Goal: Task Accomplishment & Management: Manage account settings

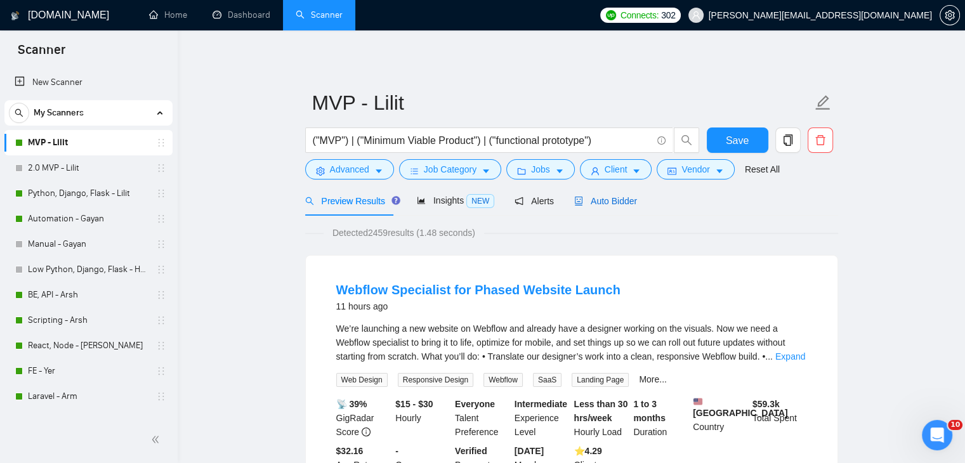
click at [595, 199] on span "Auto Bidder" at bounding box center [605, 201] width 63 height 10
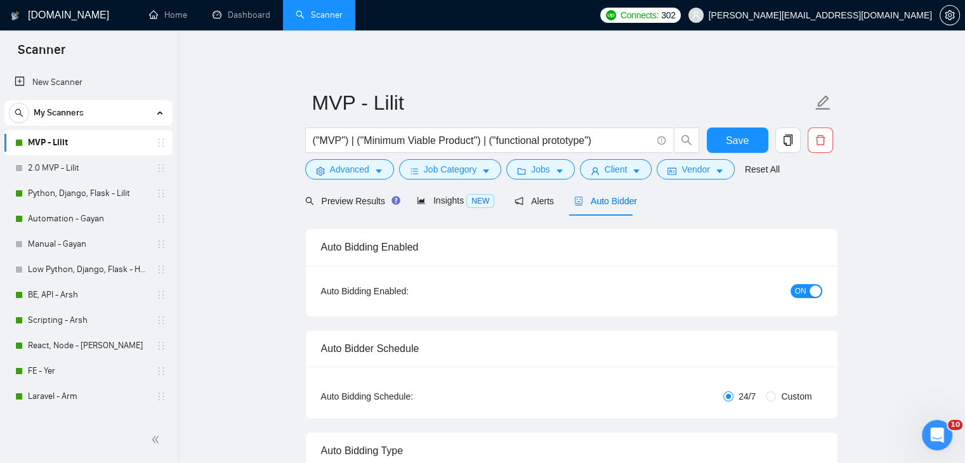
checkbox input "true"
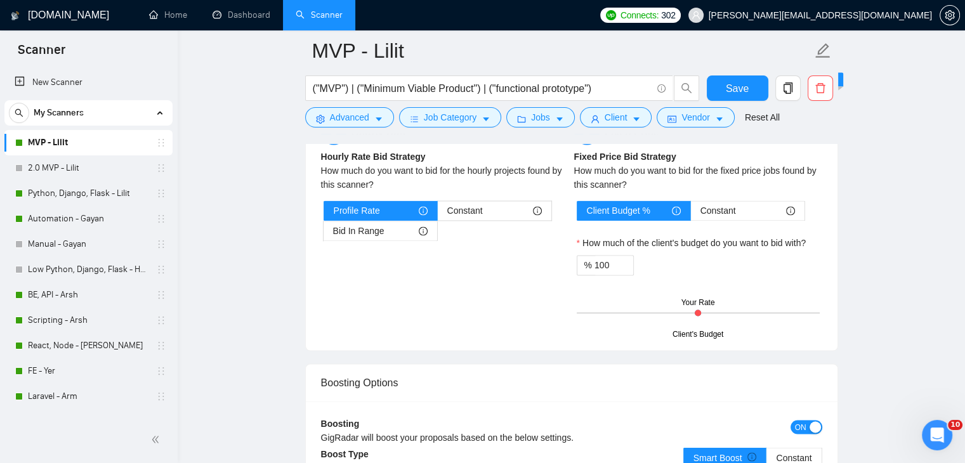
scroll to position [2158, 0]
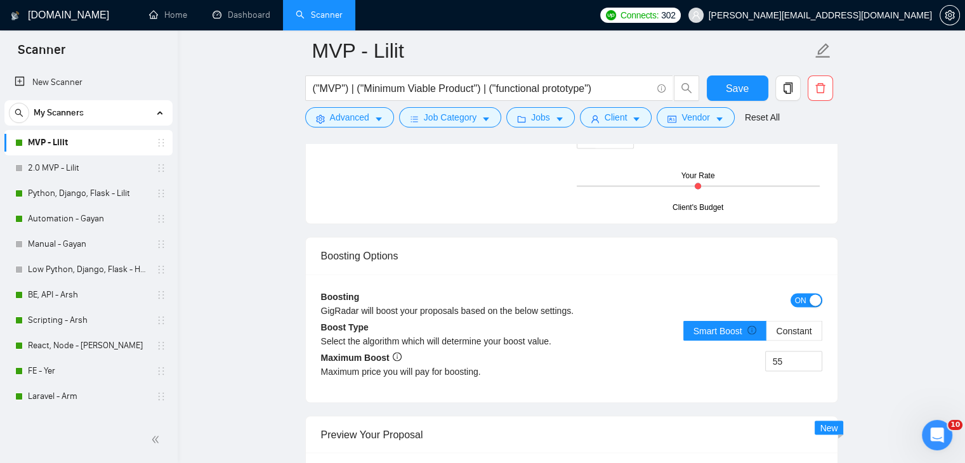
drag, startPoint x: 99, startPoint y: 191, endPoint x: 506, endPoint y: 230, distance: 408.7
click at [99, 191] on link "Python, Django, Flask - Lilit" at bounding box center [88, 193] width 121 height 25
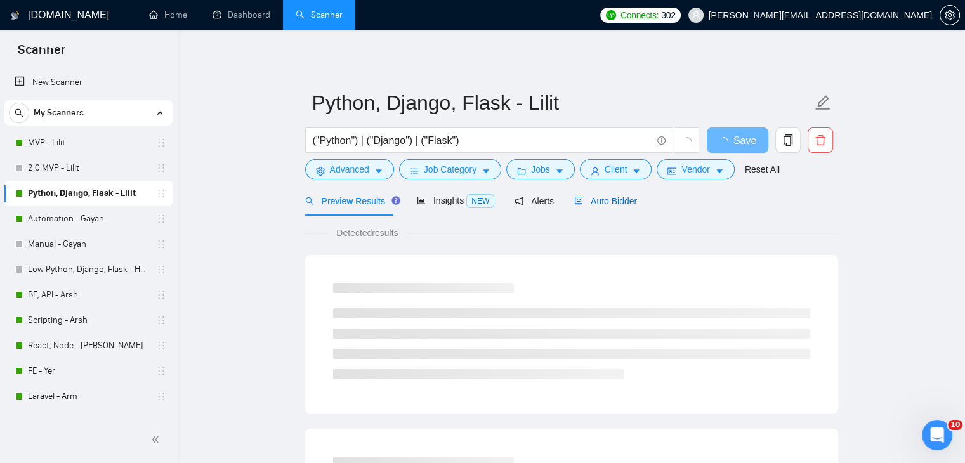
click at [598, 198] on span "Auto Bidder" at bounding box center [605, 201] width 63 height 10
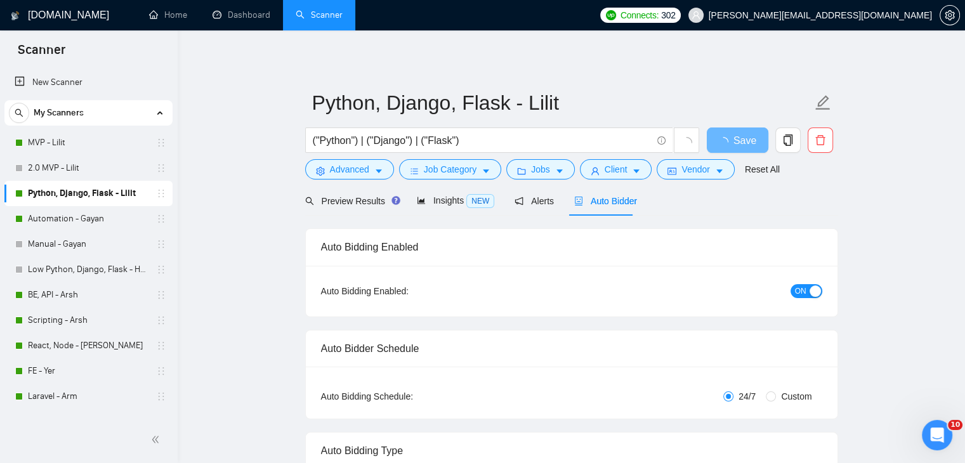
checkbox input "true"
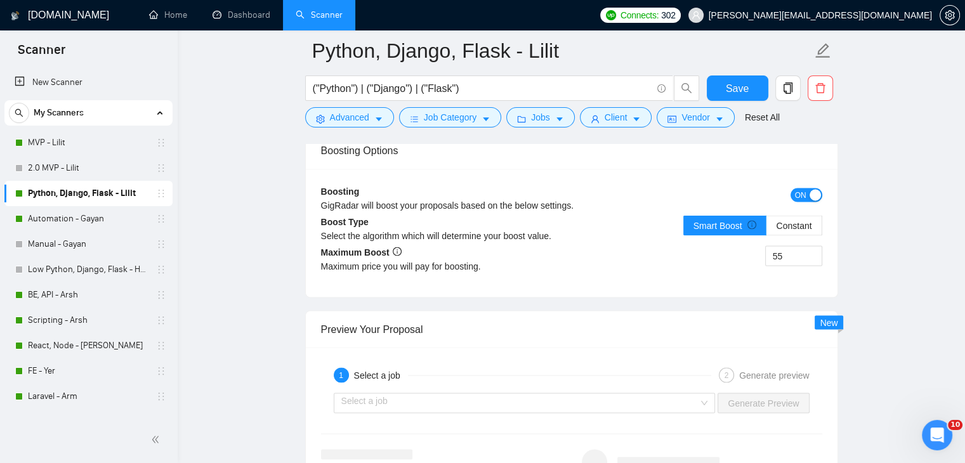
scroll to position [2285, 0]
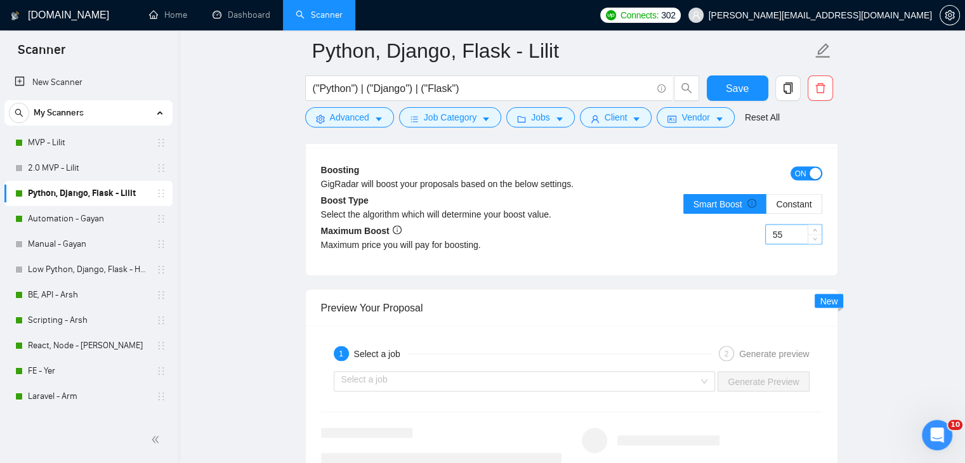
click at [784, 232] on input "55" at bounding box center [794, 234] width 56 height 19
type input "95"
click at [736, 87] on span "Save" at bounding box center [737, 89] width 23 height 16
click at [121, 143] on link "MVP - Lilit" at bounding box center [88, 142] width 121 height 25
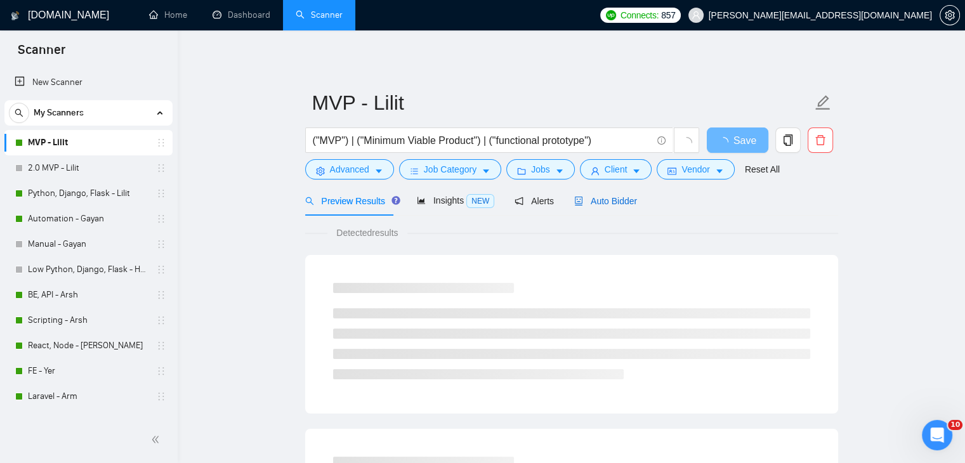
click at [619, 201] on span "Auto Bidder" at bounding box center [605, 201] width 63 height 10
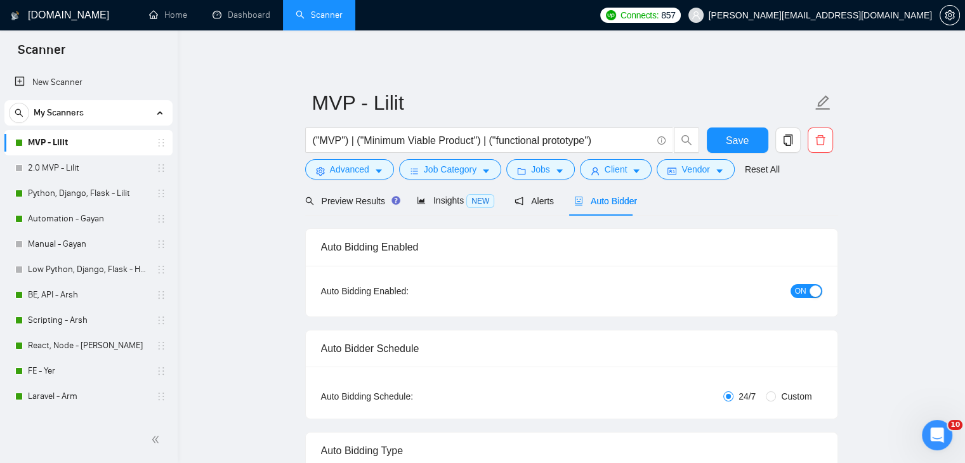
checkbox input "true"
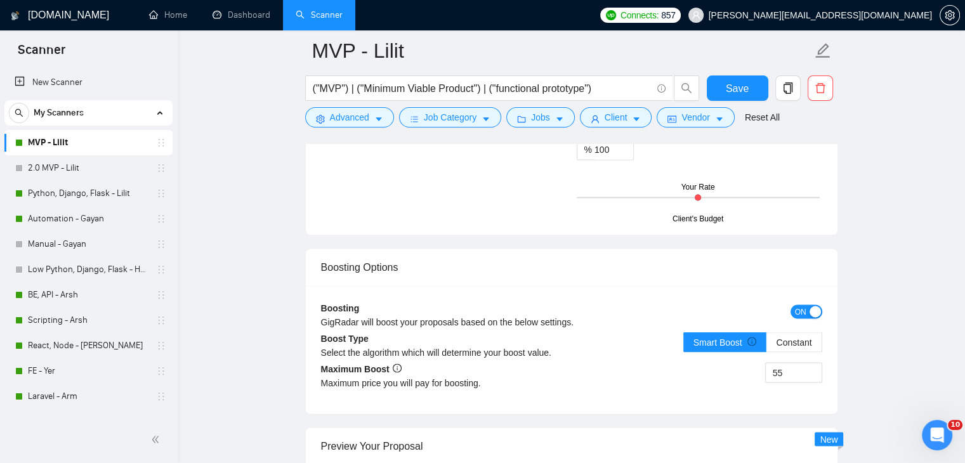
scroll to position [2221, 0]
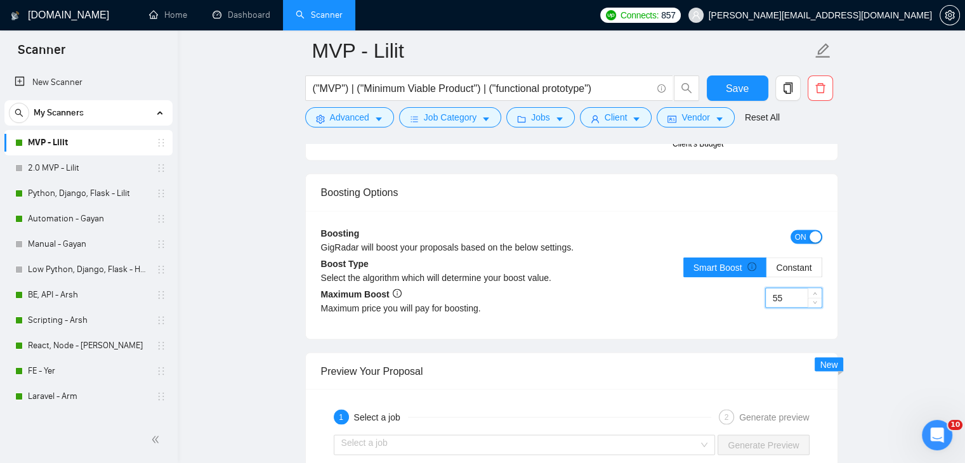
click at [788, 292] on input "55" at bounding box center [794, 297] width 56 height 19
type input "95"
click at [722, 80] on button "Save" at bounding box center [738, 88] width 62 height 25
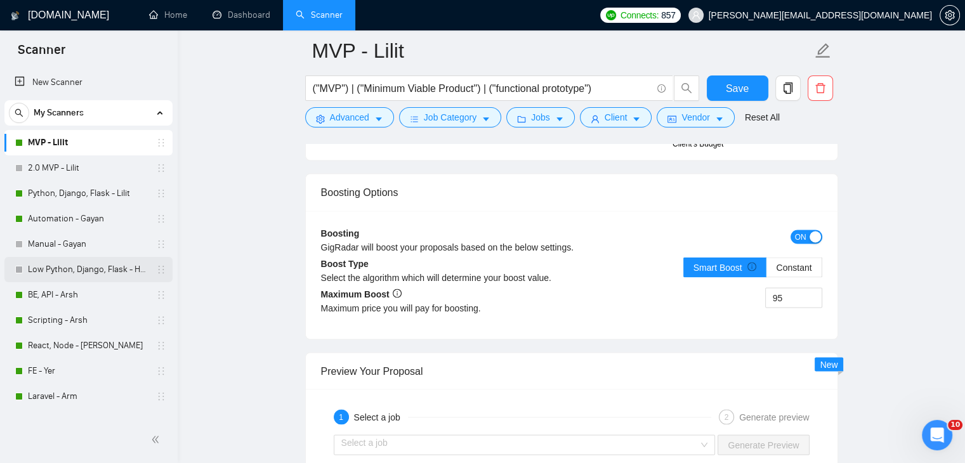
drag, startPoint x: 95, startPoint y: 293, endPoint x: 112, endPoint y: 281, distance: 20.4
click at [95, 293] on link "BE, API - Arsh" at bounding box center [88, 294] width 121 height 25
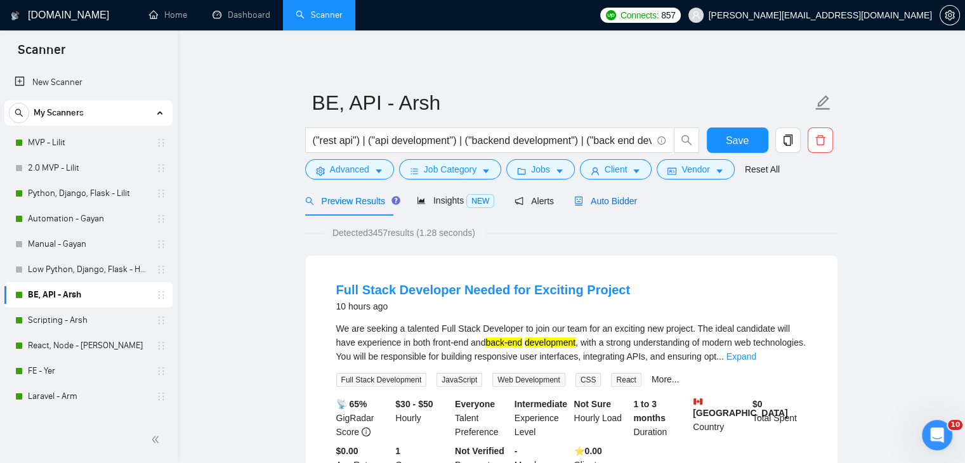
click at [602, 206] on span "Auto Bidder" at bounding box center [605, 201] width 63 height 10
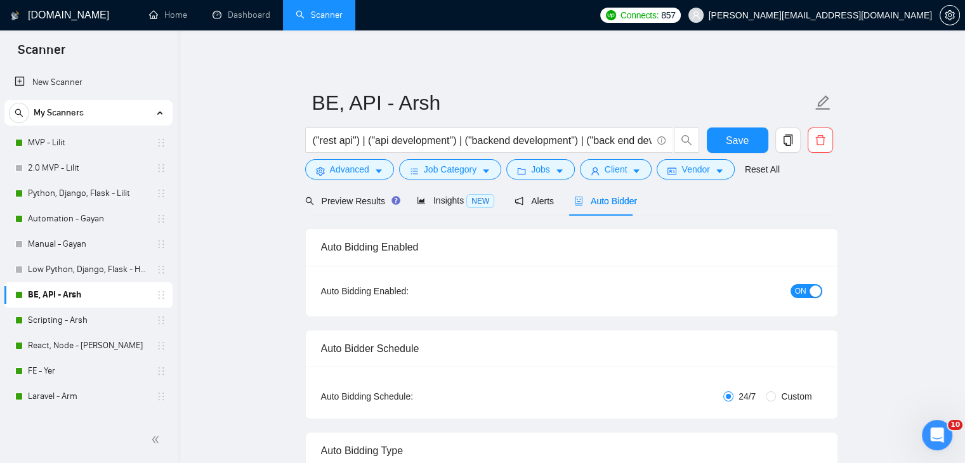
checkbox input "true"
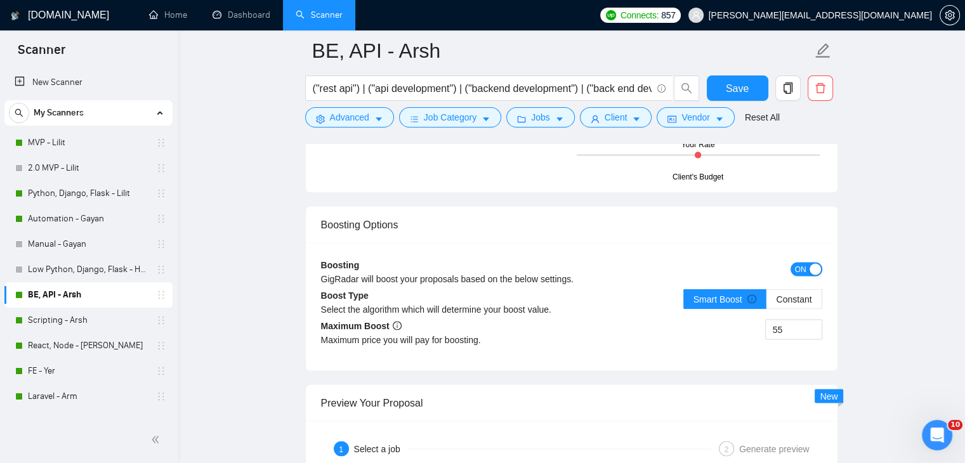
scroll to position [2285, 0]
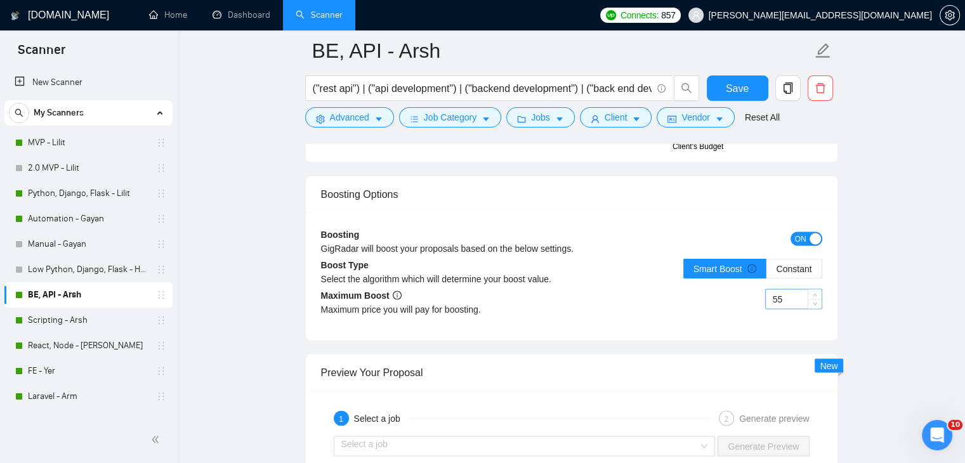
click at [791, 299] on input "55" at bounding box center [794, 298] width 56 height 19
type input "95"
click at [741, 82] on span "Save" at bounding box center [737, 89] width 23 height 16
click at [105, 314] on link "Scripting - Arsh" at bounding box center [88, 320] width 121 height 25
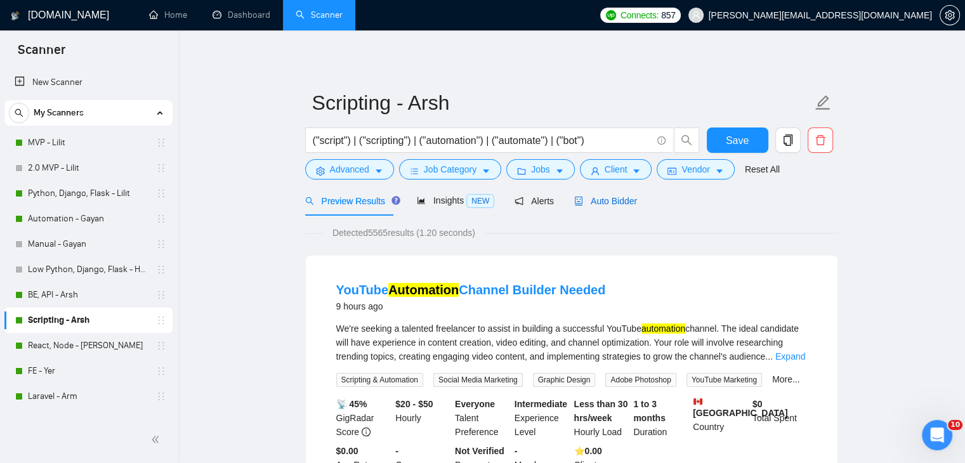
click at [616, 198] on span "Auto Bidder" at bounding box center [605, 201] width 63 height 10
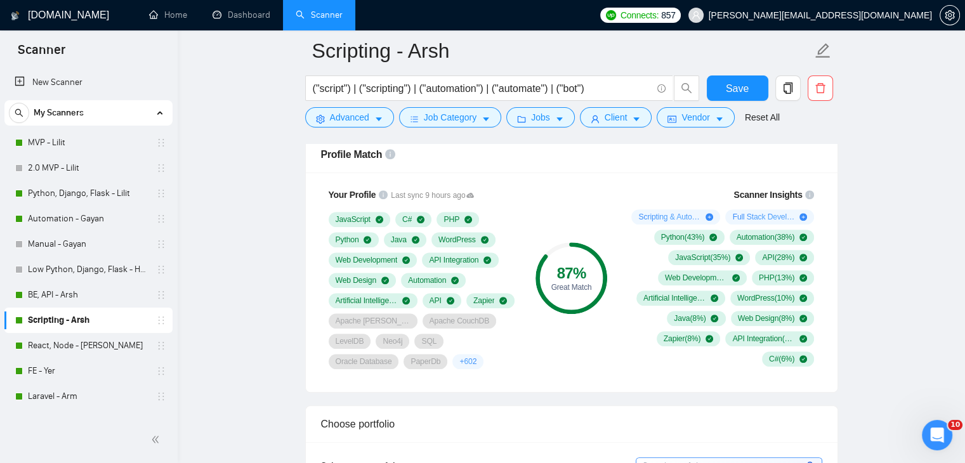
scroll to position [698, 0]
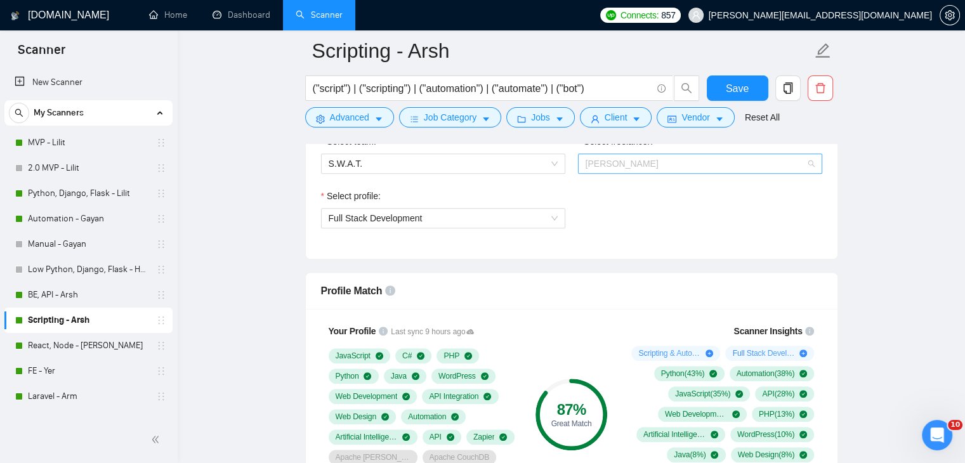
click at [633, 166] on span "[PERSON_NAME]" at bounding box center [622, 164] width 73 height 10
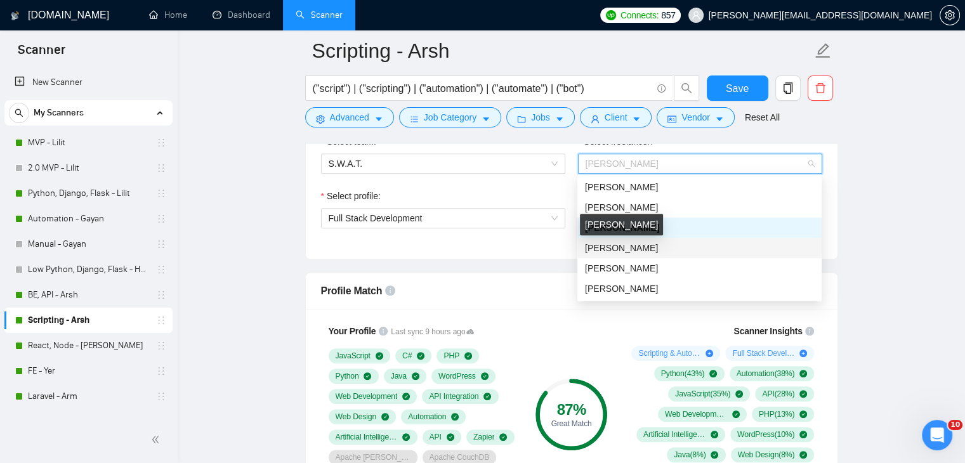
click at [626, 244] on span "[PERSON_NAME]" at bounding box center [621, 248] width 73 height 10
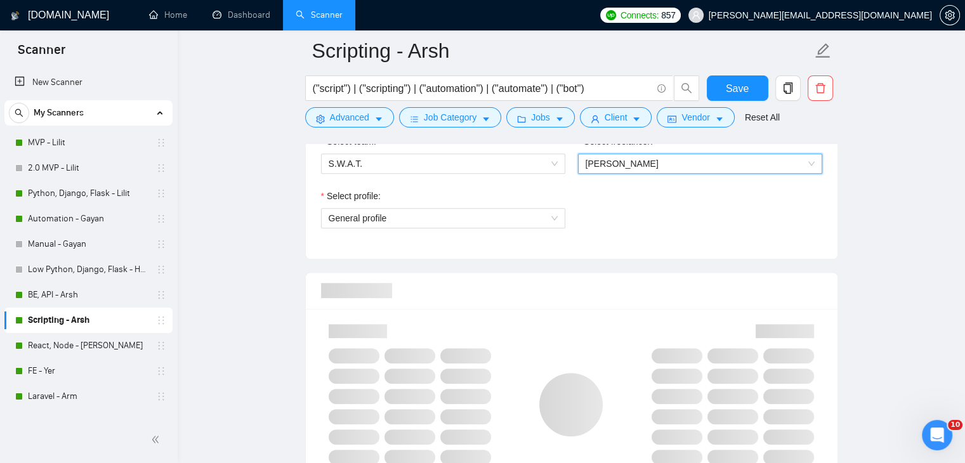
click at [630, 218] on div "Select profile: General profile" at bounding box center [572, 216] width 514 height 55
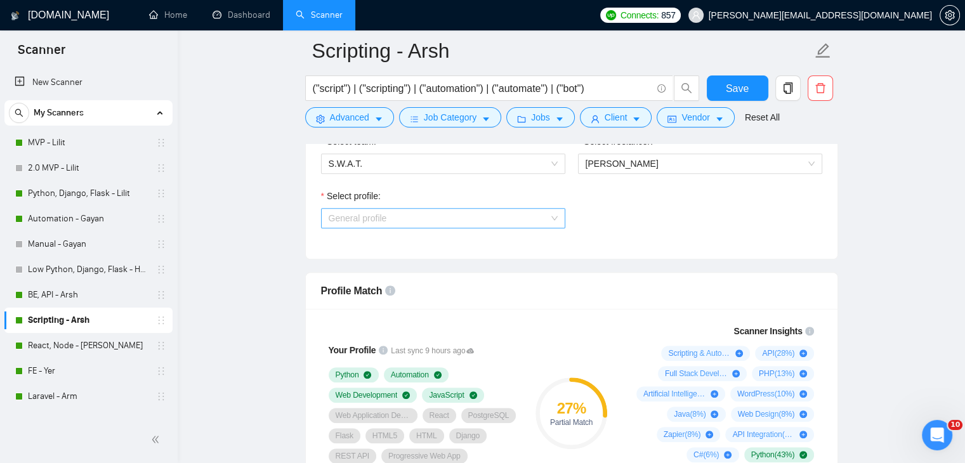
click at [508, 221] on span "General profile" at bounding box center [443, 218] width 229 height 19
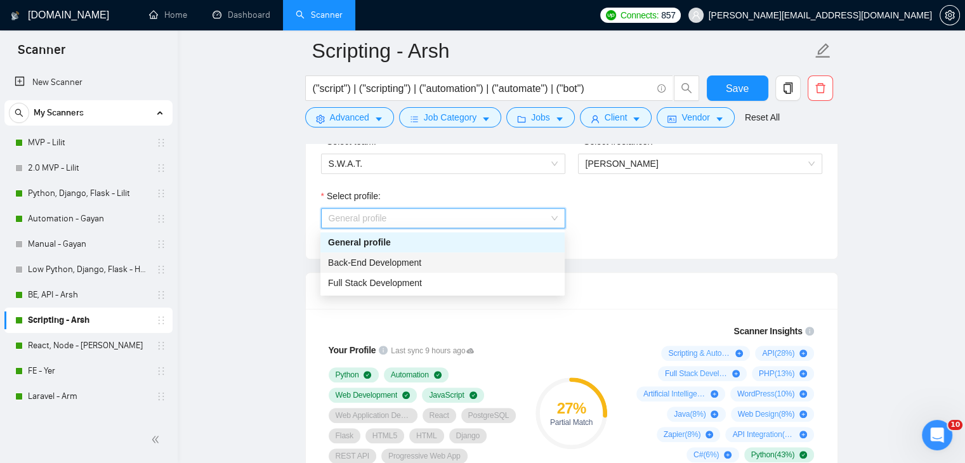
click at [471, 260] on div "Back-End Development" at bounding box center [442, 263] width 229 height 14
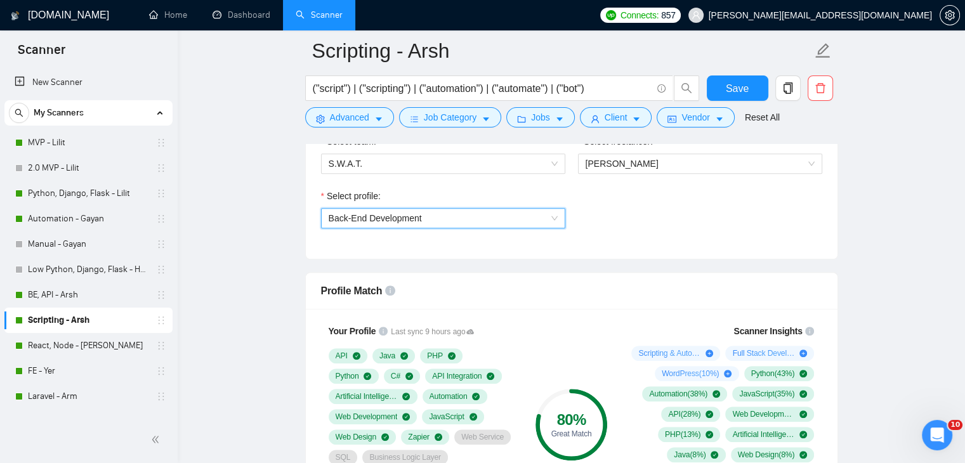
click at [529, 216] on span "Back-End Development" at bounding box center [443, 218] width 229 height 19
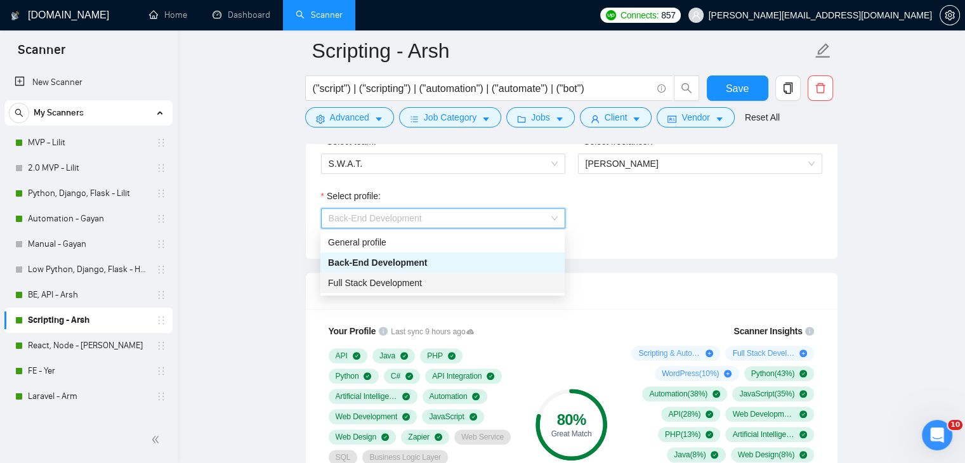
click at [491, 274] on div "Full Stack Development" at bounding box center [442, 283] width 244 height 20
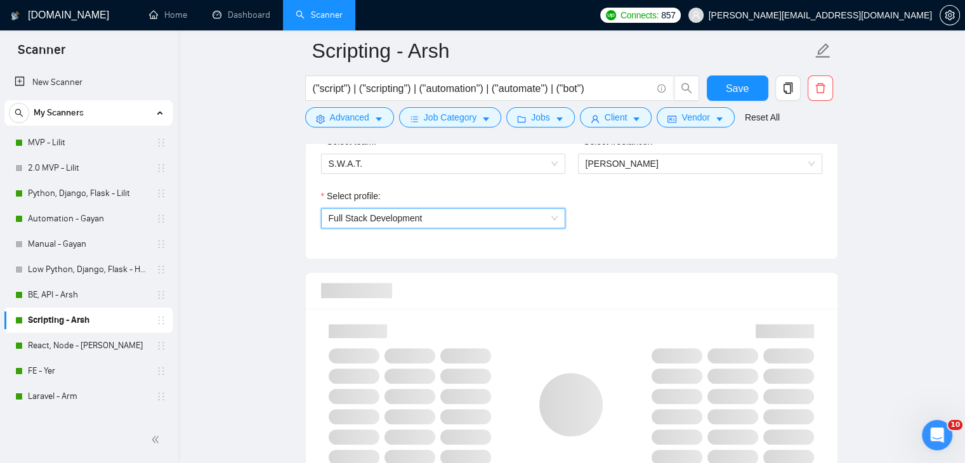
click at [671, 208] on div "Select profile: 1110580755107926016 Full Stack Development" at bounding box center [572, 216] width 514 height 55
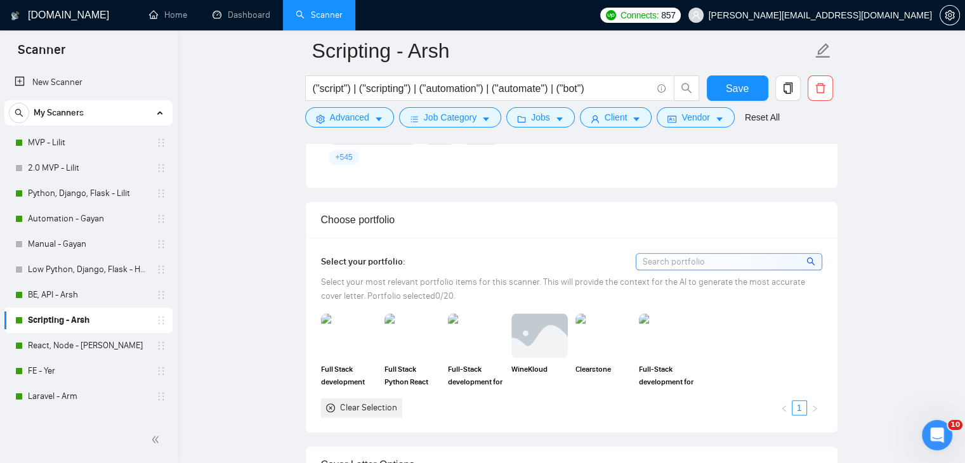
scroll to position [1079, 0]
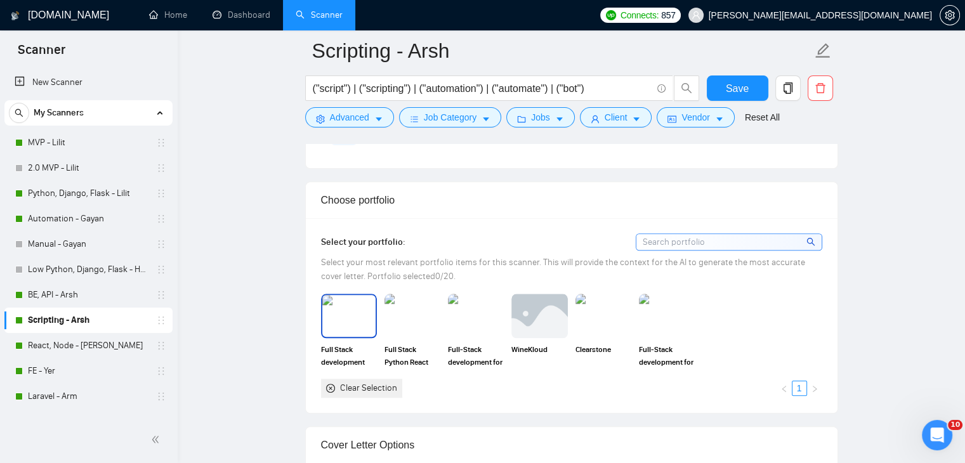
click at [348, 312] on img at bounding box center [348, 316] width 53 height 42
click at [400, 311] on img at bounding box center [412, 316] width 53 height 42
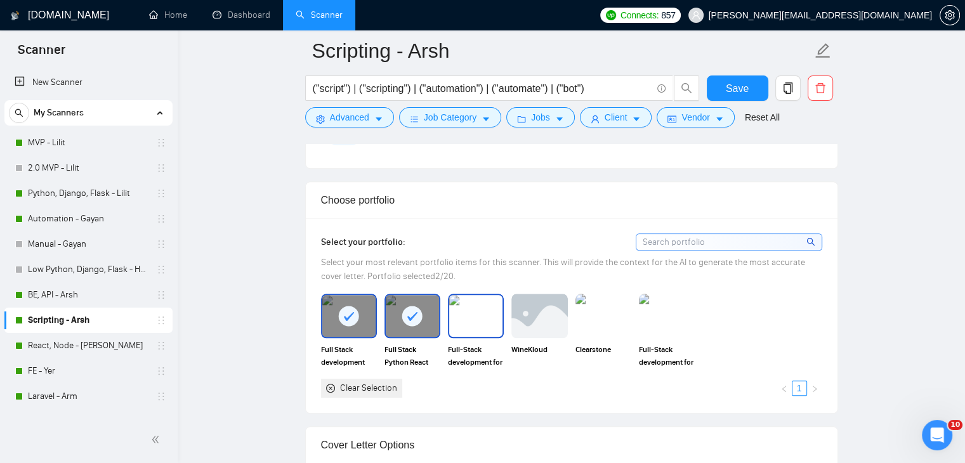
click at [484, 313] on img at bounding box center [475, 316] width 53 height 42
click at [663, 317] on img at bounding box center [666, 316] width 53 height 42
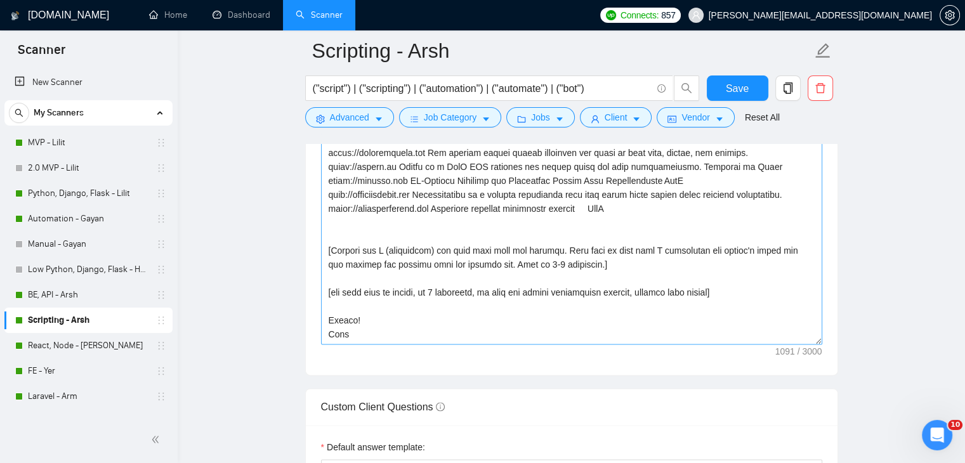
scroll to position [1523, 0]
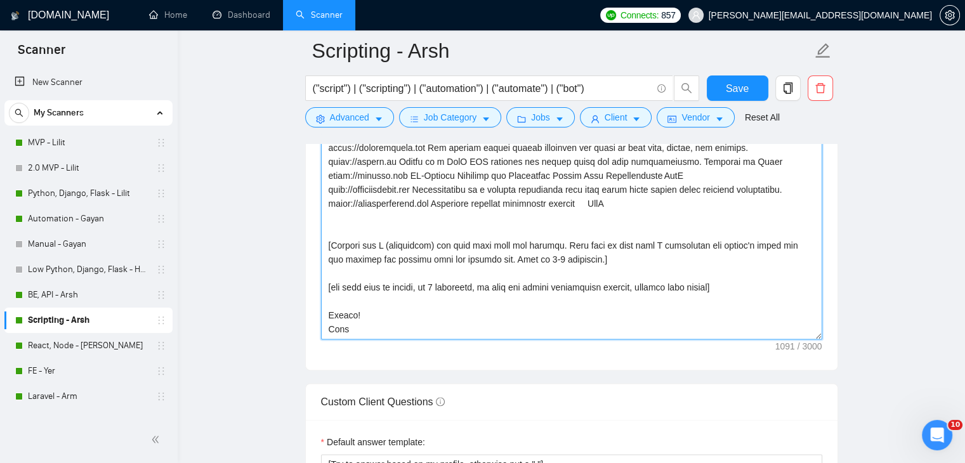
click at [398, 328] on textarea "Cover letter template:" at bounding box center [571, 197] width 501 height 286
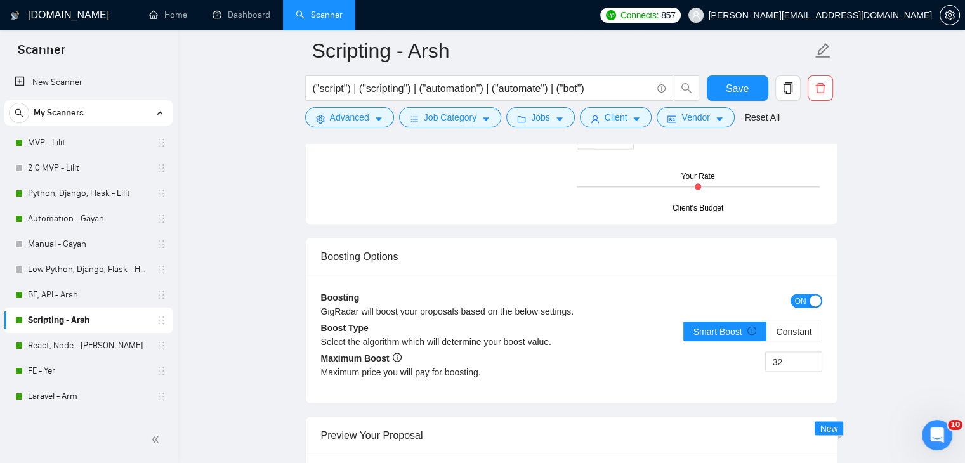
scroll to position [2158, 0]
type textarea "[Write a personal greeting using the client's name or company name (if any is p…"
click at [785, 359] on input "32" at bounding box center [794, 361] width 56 height 19
type input "65"
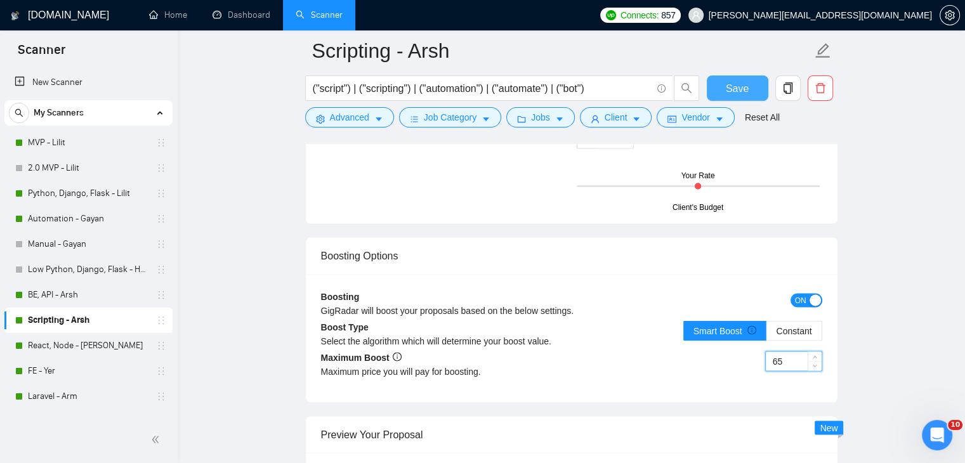
click at [727, 86] on span "Save" at bounding box center [737, 89] width 23 height 16
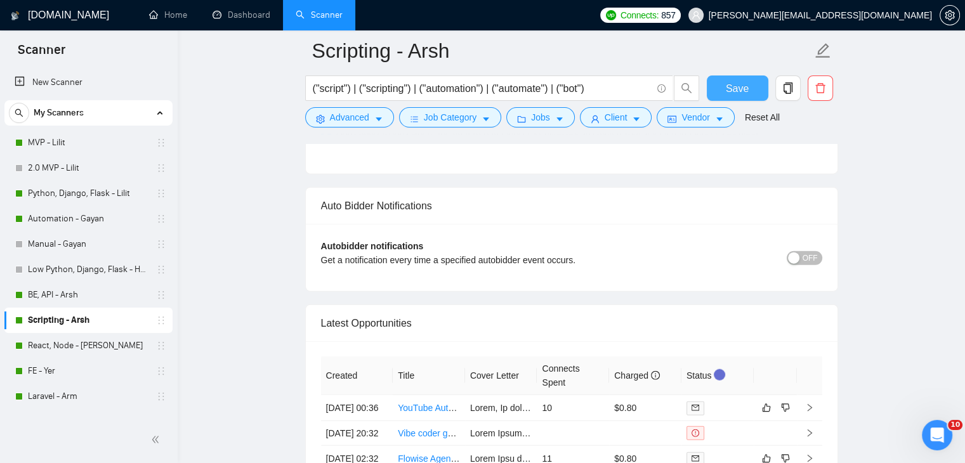
scroll to position [2983, 0]
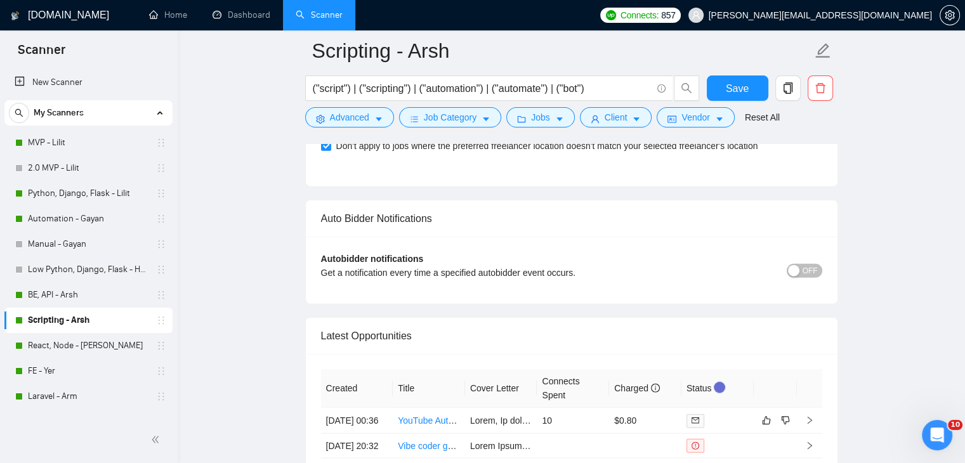
click at [805, 265] on span "OFF" at bounding box center [810, 271] width 15 height 14
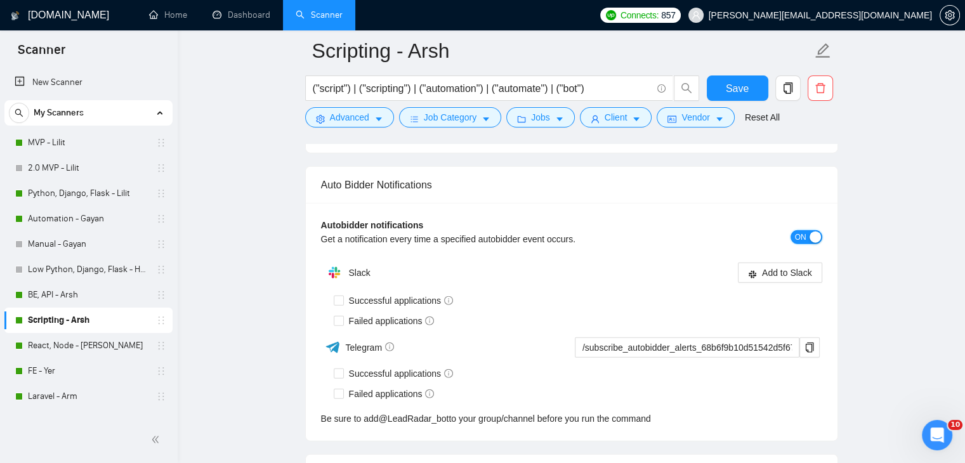
scroll to position [3046, 0]
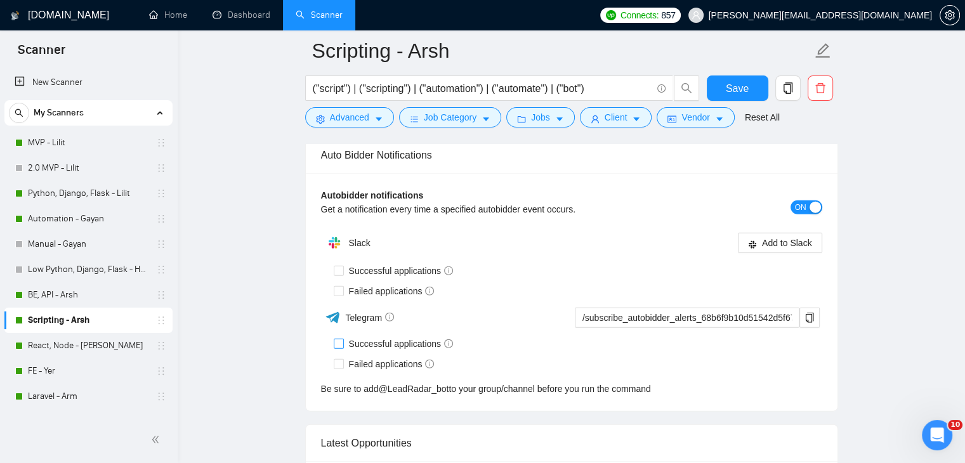
drag, startPoint x: 338, startPoint y: 340, endPoint x: 338, endPoint y: 353, distance: 14.0
click at [338, 340] on input "Successful applications" at bounding box center [338, 343] width 9 height 9
checkbox input "true"
click at [338, 298] on div "Slack Add to Slack Successful applications Failed applications Telegram /subscr…" at bounding box center [571, 313] width 501 height 166
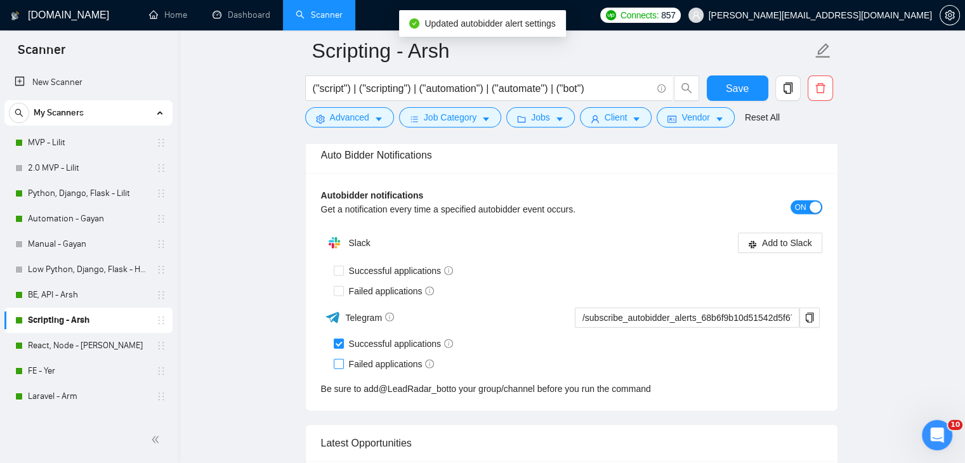
click at [340, 361] on input "Failed applications" at bounding box center [338, 363] width 9 height 9
checkbox input "true"
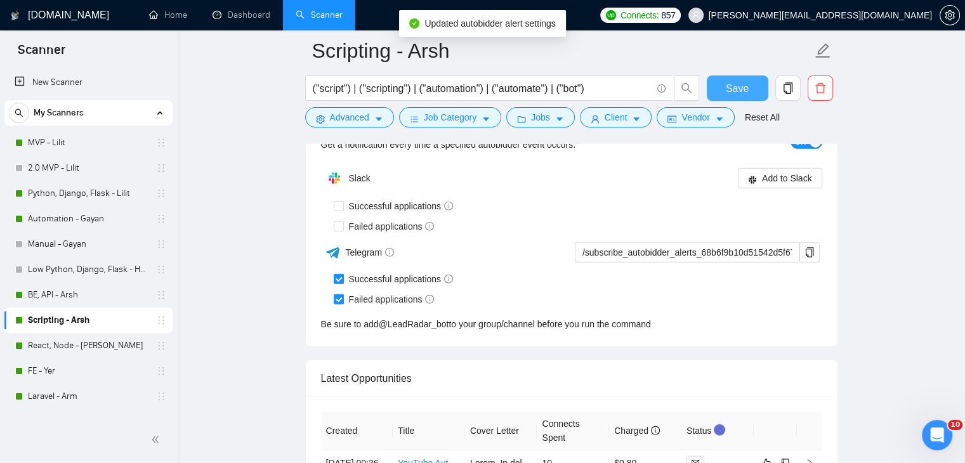
click at [744, 88] on span "Save" at bounding box center [737, 89] width 23 height 16
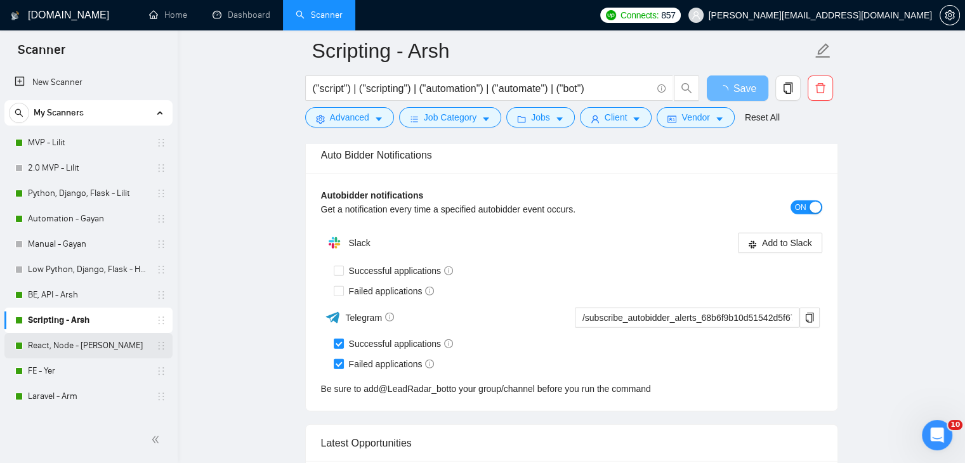
click at [112, 344] on link "React, Node - [PERSON_NAME]" at bounding box center [88, 345] width 121 height 25
